Goal: Find specific page/section: Find specific page/section

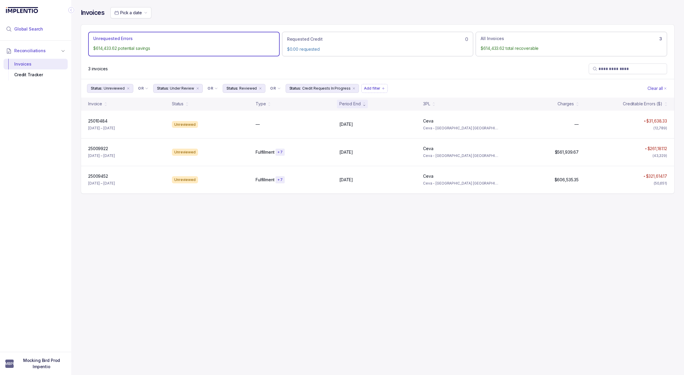
click at [19, 29] on span "Global Search" at bounding box center [28, 29] width 29 height 6
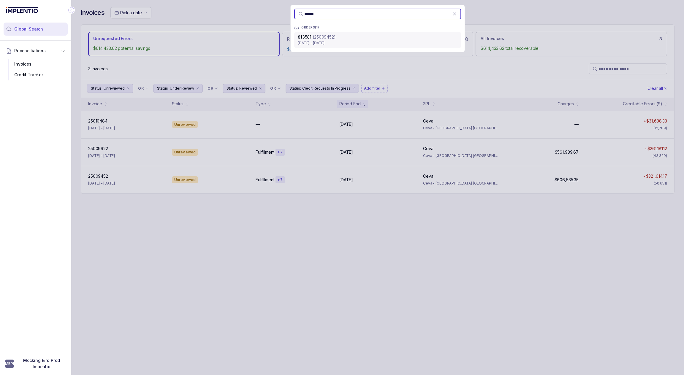
type input "******"
click at [349, 43] on p "[DATE] - [DATE]" at bounding box center [378, 43] width 160 height 6
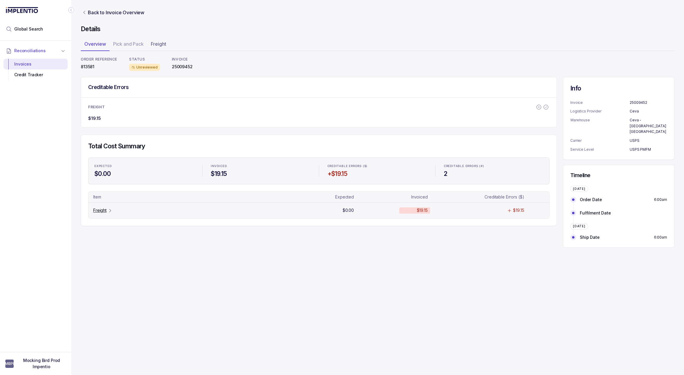
click at [97, 212] on p "Freight" at bounding box center [99, 210] width 13 height 6
